Goal: Information Seeking & Learning: Learn about a topic

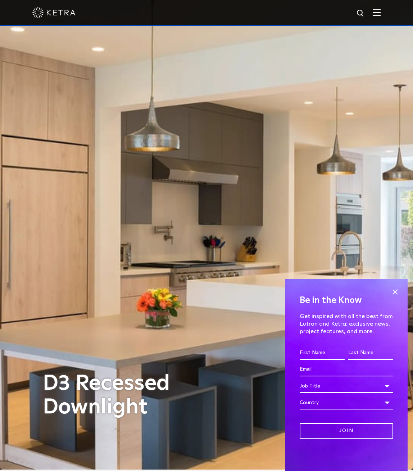
click at [398, 294] on span at bounding box center [394, 291] width 11 height 11
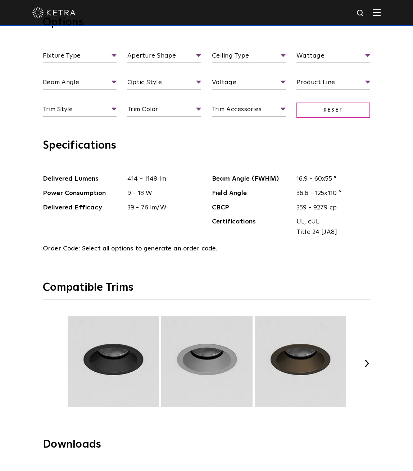
scroll to position [944, 0]
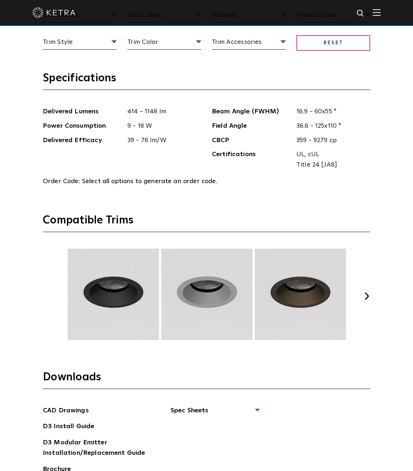
click at [368, 296] on button "Next" at bounding box center [366, 295] width 7 height 7
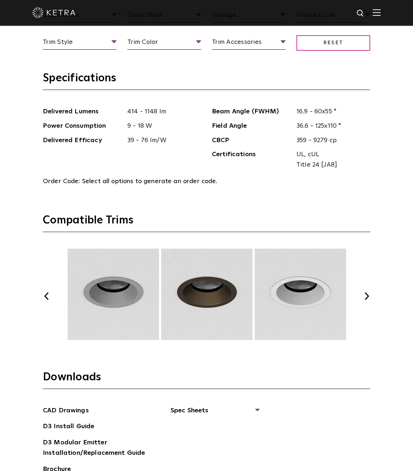
click at [368, 296] on button "Next" at bounding box center [366, 295] width 7 height 7
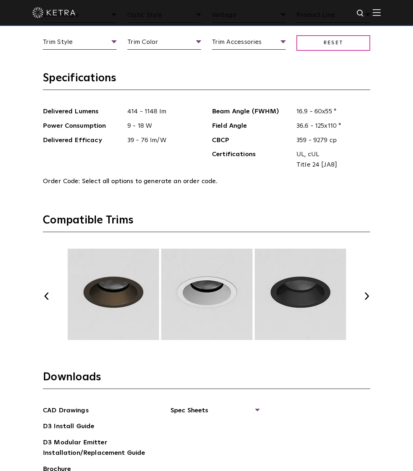
click at [368, 296] on button "Next" at bounding box center [366, 295] width 7 height 7
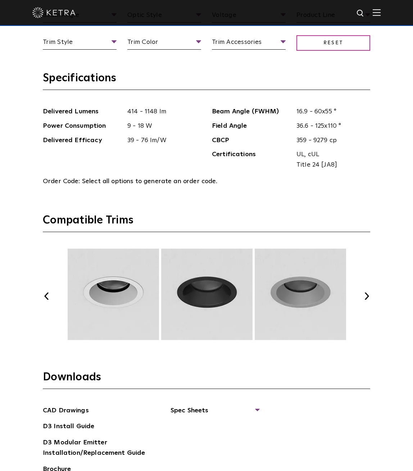
click at [368, 296] on button "Next" at bounding box center [366, 295] width 7 height 7
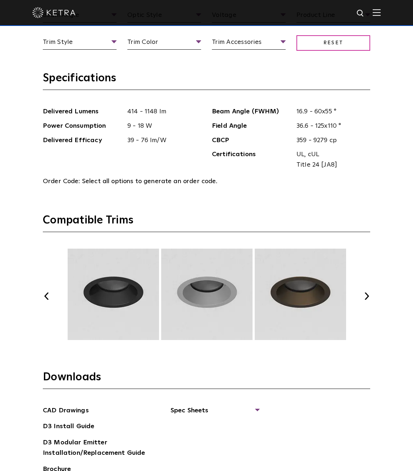
click at [368, 296] on button "Next" at bounding box center [366, 295] width 7 height 7
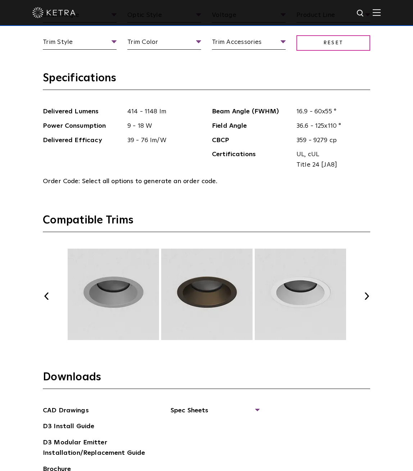
click at [368, 296] on button "Next" at bounding box center [366, 295] width 7 height 7
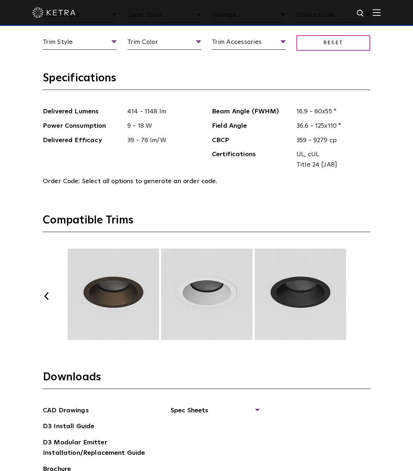
click at [368, 296] on button "Next" at bounding box center [366, 295] width 7 height 7
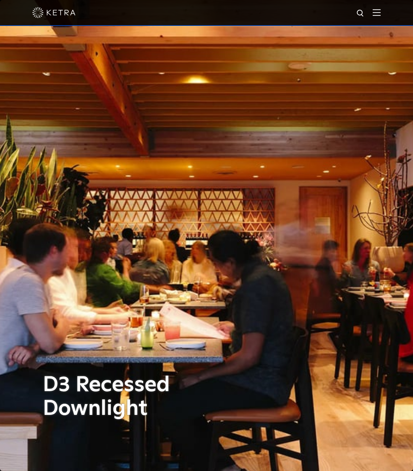
scroll to position [0, 0]
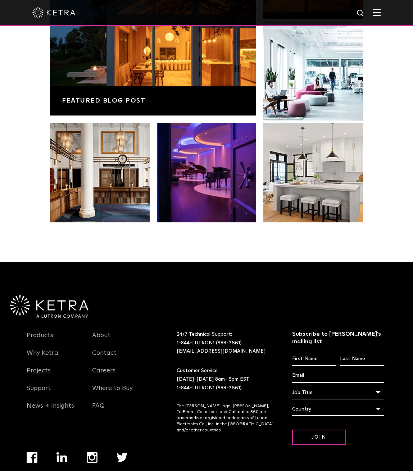
scroll to position [1375, 0]
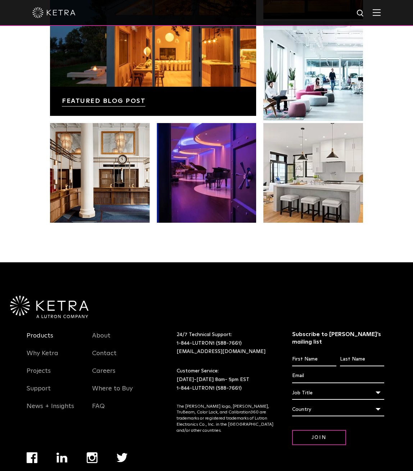
click at [42, 332] on link "Products" at bounding box center [40, 340] width 27 height 17
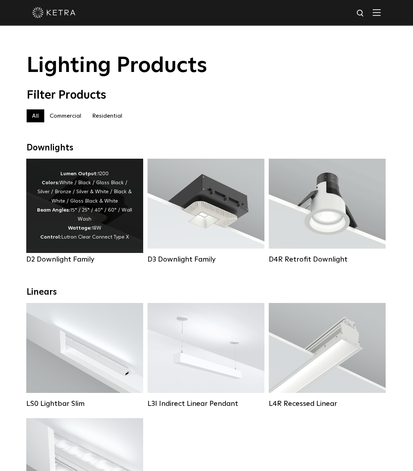
click at [88, 191] on div "Lumen Output: 1200 Colors: White / Black / Gloss Black / Silver / Bronze / Silv…" at bounding box center [84, 205] width 95 height 73
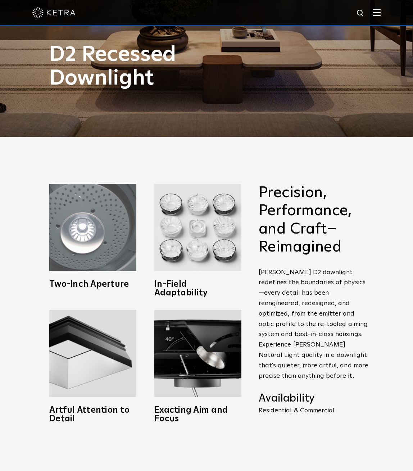
scroll to position [337, 0]
